Goal: Task Accomplishment & Management: Use online tool/utility

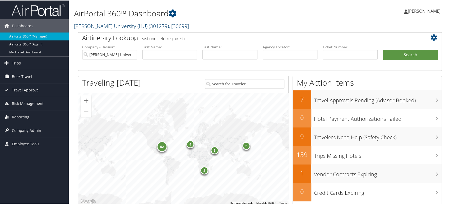
click at [123, 27] on link "Howard University (HU) ( 301279 ) , [ 30699 ]" at bounding box center [131, 25] width 115 height 7
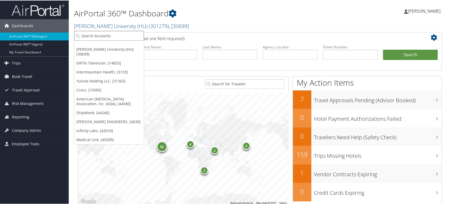
click at [104, 36] on input "search" at bounding box center [109, 35] width 70 height 10
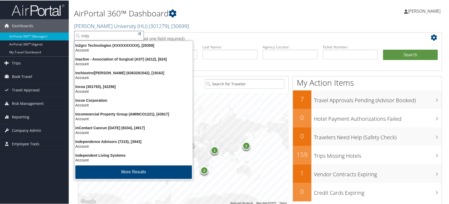
type input "indyn"
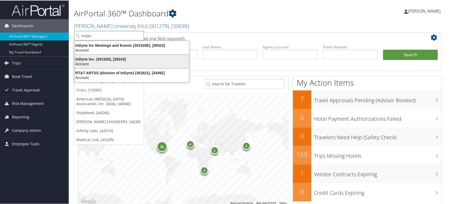
click at [107, 62] on div "Account" at bounding box center [131, 63] width 121 height 5
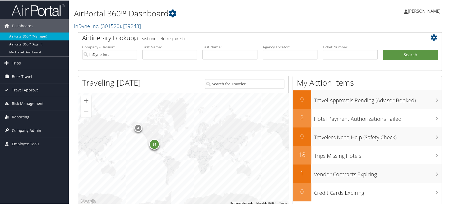
click at [22, 132] on span "Company Admin" at bounding box center [26, 129] width 29 height 13
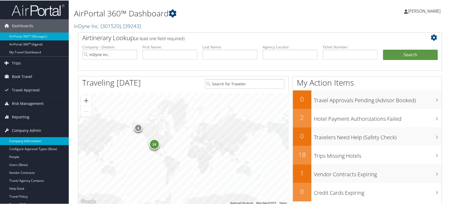
click at [25, 140] on link "Company Information" at bounding box center [34, 141] width 69 height 8
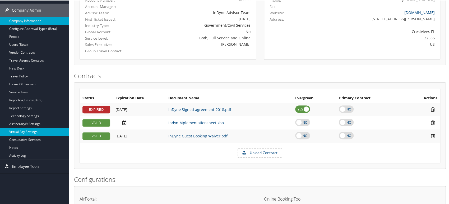
scroll to position [88, 0]
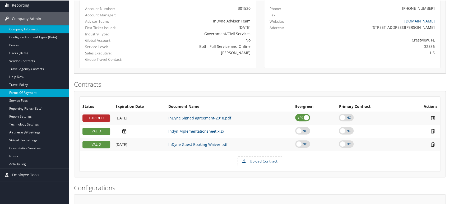
click at [19, 91] on link "Forms Of Payment" at bounding box center [34, 92] width 69 height 8
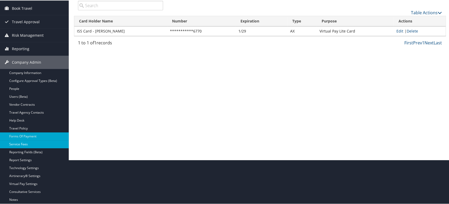
scroll to position [59, 0]
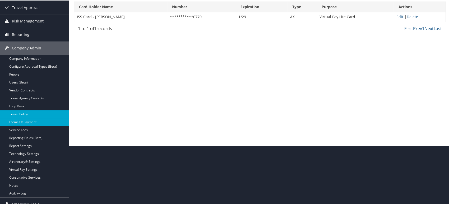
click at [26, 110] on link "Travel Policy" at bounding box center [34, 114] width 69 height 8
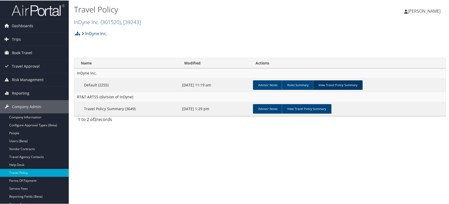
click at [338, 83] on link "View Travel Policy Summary" at bounding box center [338, 85] width 50 height 10
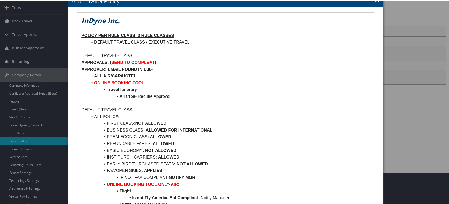
scroll to position [29, 0]
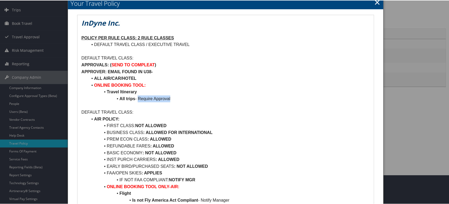
drag, startPoint x: 138, startPoint y: 97, endPoint x: 220, endPoint y: 97, distance: 82.2
click at [220, 97] on li "All trips - Require Approval" at bounding box center [229, 98] width 282 height 7
click at [377, 3] on link "×" at bounding box center [377, 1] width 6 height 11
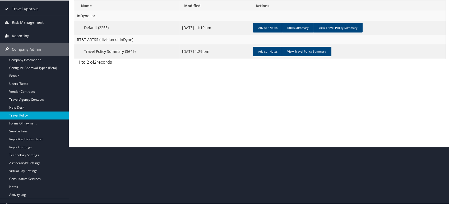
scroll to position [65, 0]
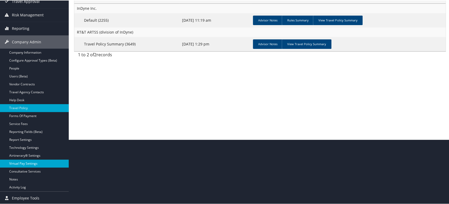
click at [25, 163] on link "Virtual Pay Settings" at bounding box center [34, 163] width 69 height 8
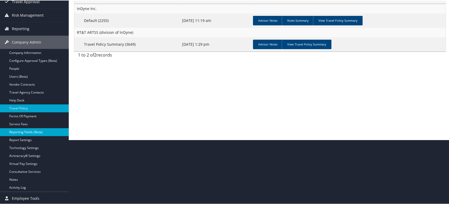
scroll to position [65, 0]
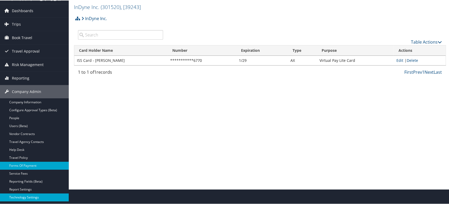
scroll to position [6, 0]
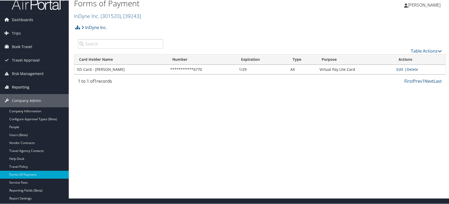
click at [18, 86] on span "Reporting" at bounding box center [20, 86] width 17 height 13
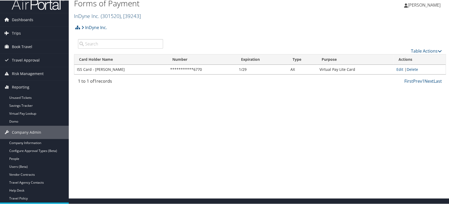
click at [118, 17] on span "( 301520 )" at bounding box center [111, 15] width 20 height 7
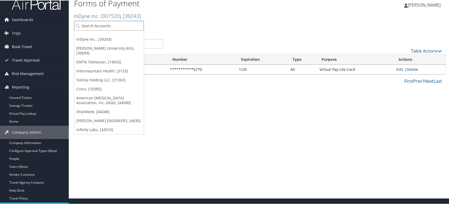
click at [103, 22] on input "search" at bounding box center [109, 25] width 70 height 10
type input "CHG"
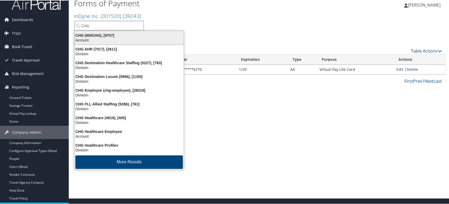
click at [115, 35] on div "CHG (000CHG), [9757]" at bounding box center [129, 35] width 116 height 5
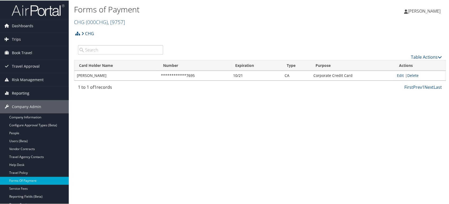
click at [47, 90] on link "Reporting" at bounding box center [34, 92] width 69 height 13
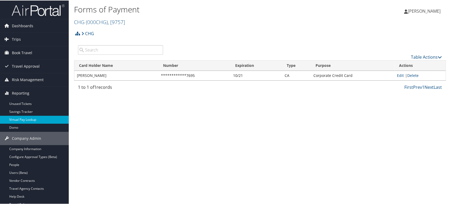
click at [38, 118] on link "Virtual Pay Lookup" at bounding box center [34, 119] width 69 height 8
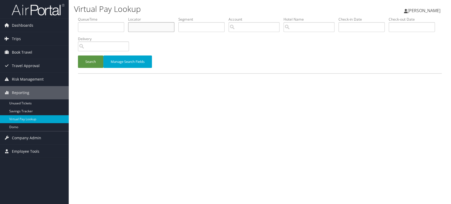
click at [147, 28] on input "text" at bounding box center [151, 27] width 46 height 10
paste input "ELJPXJ"
type input "ELJPXJ"
click at [84, 63] on button "Search" at bounding box center [90, 62] width 25 height 12
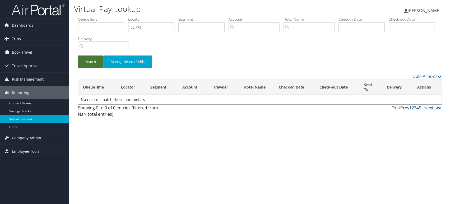
click at [94, 64] on button "Search" at bounding box center [90, 62] width 25 height 12
click at [92, 62] on button "Search" at bounding box center [90, 62] width 25 height 12
click at [93, 64] on button "Search" at bounding box center [90, 62] width 25 height 12
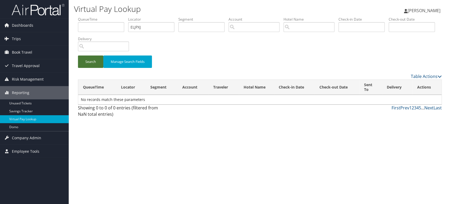
click at [93, 64] on button "Search" at bounding box center [90, 62] width 25 height 12
click at [89, 62] on button "Search" at bounding box center [90, 62] width 25 height 12
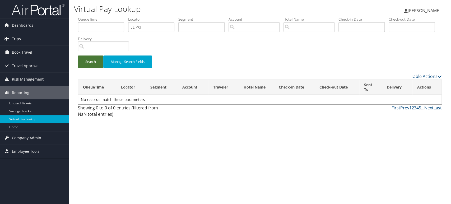
click at [89, 62] on button "Search" at bounding box center [90, 62] width 25 height 12
click at [143, 28] on input "ELJPXJ" at bounding box center [151, 27] width 46 height 10
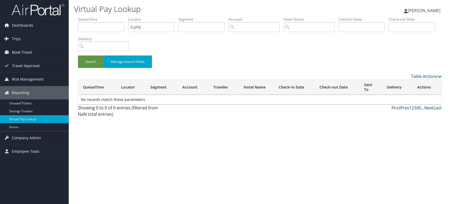
click at [389, 36] on li "Check-out Date" at bounding box center [414, 26] width 50 height 19
click at [95, 57] on button "Search" at bounding box center [90, 62] width 25 height 12
click at [88, 61] on button "Search" at bounding box center [90, 62] width 25 height 12
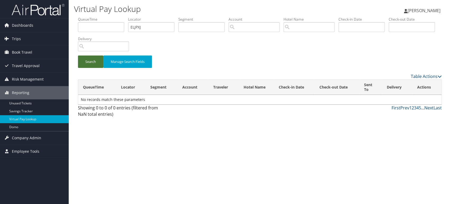
click at [88, 61] on button "Search" at bounding box center [90, 62] width 25 height 12
click at [150, 27] on input "ELJPXJ" at bounding box center [151, 27] width 46 height 10
click at [78, 56] on button "Search" at bounding box center [90, 62] width 25 height 12
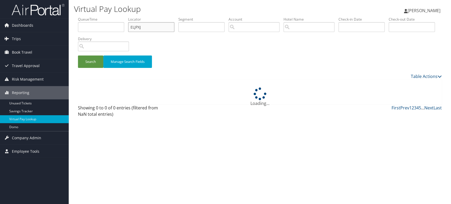
click at [78, 56] on button "Search" at bounding box center [90, 62] width 25 height 12
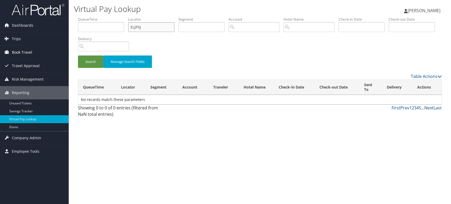
drag, startPoint x: 154, startPoint y: 25, endPoint x: 0, endPoint y: 48, distance: 155.5
click at [0, 47] on div "Dashboards AirPortal 360™ (Manager) AirPortal 360™ (Agent) My Travel Dashboard …" at bounding box center [225, 102] width 451 height 204
click at [78, 56] on button "Search" at bounding box center [90, 62] width 25 height 12
click at [144, 22] on input "ELJPXJ" at bounding box center [151, 27] width 46 height 10
click at [145, 28] on input "ELJPXJ" at bounding box center [151, 27] width 46 height 10
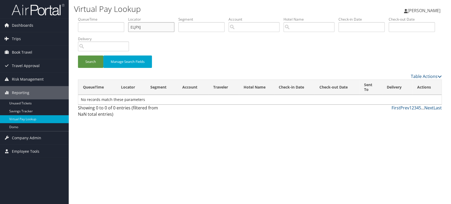
click at [78, 56] on button "Search" at bounding box center [90, 62] width 25 height 12
click at [162, 25] on input "ELJPXJ" at bounding box center [151, 27] width 46 height 10
click at [78, 56] on button "Search" at bounding box center [90, 62] width 25 height 12
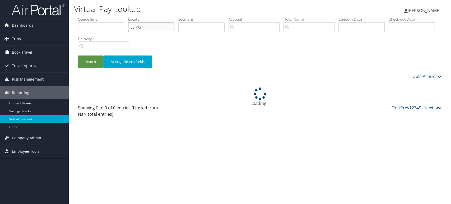
click at [78, 56] on button "Search" at bounding box center [90, 62] width 25 height 12
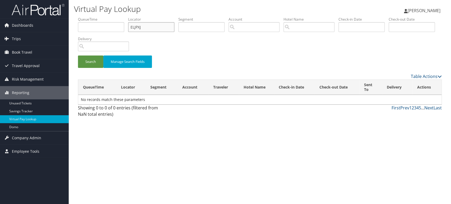
click at [78, 56] on button "Search" at bounding box center [90, 62] width 25 height 12
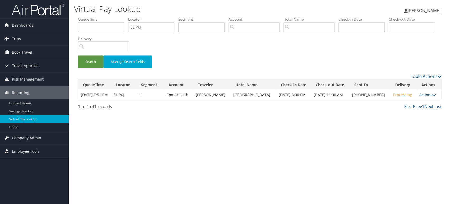
click at [423, 97] on link "Actions" at bounding box center [427, 94] width 17 height 5
click at [399, 135] on link "View Itinerary" at bounding box center [408, 136] width 45 height 9
click at [421, 97] on link "Actions" at bounding box center [427, 94] width 17 height 5
click at [398, 122] on link "Logs" at bounding box center [408, 118] width 45 height 9
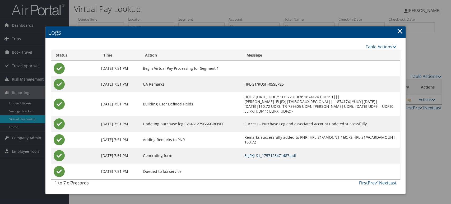
click at [272, 157] on link "ELJPXJ-S1_1757123471487.pdf" at bounding box center [270, 155] width 52 height 5
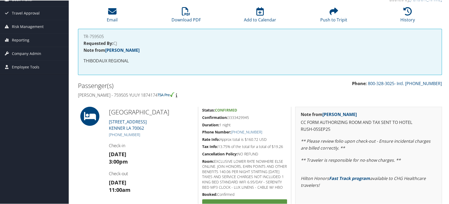
scroll to position [50, 0]
